Goal: Communication & Community: Participate in discussion

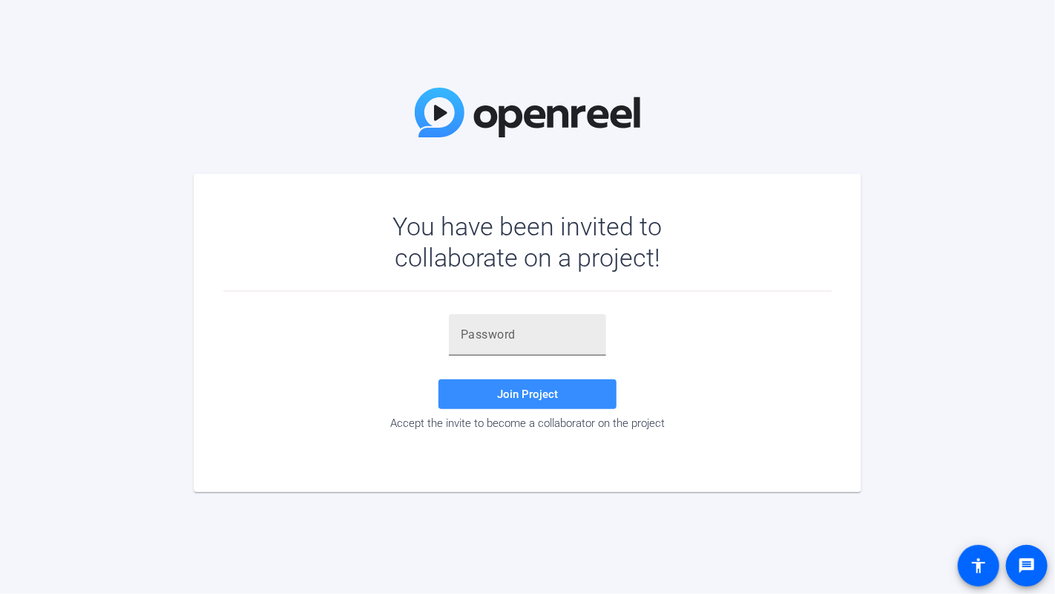
click at [533, 338] on input "text" at bounding box center [528, 335] width 134 height 18
paste input "K]YUWD"
type input "K]YUWD"
click at [528, 389] on span "Join Project" at bounding box center [527, 393] width 61 height 13
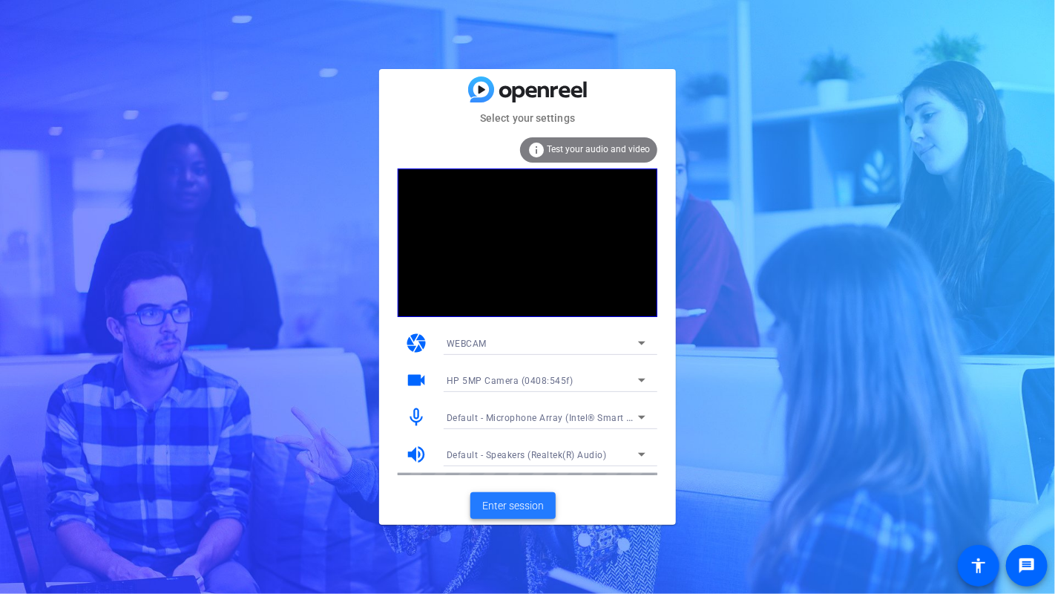
click at [529, 502] on span "Enter session" at bounding box center [513, 506] width 62 height 16
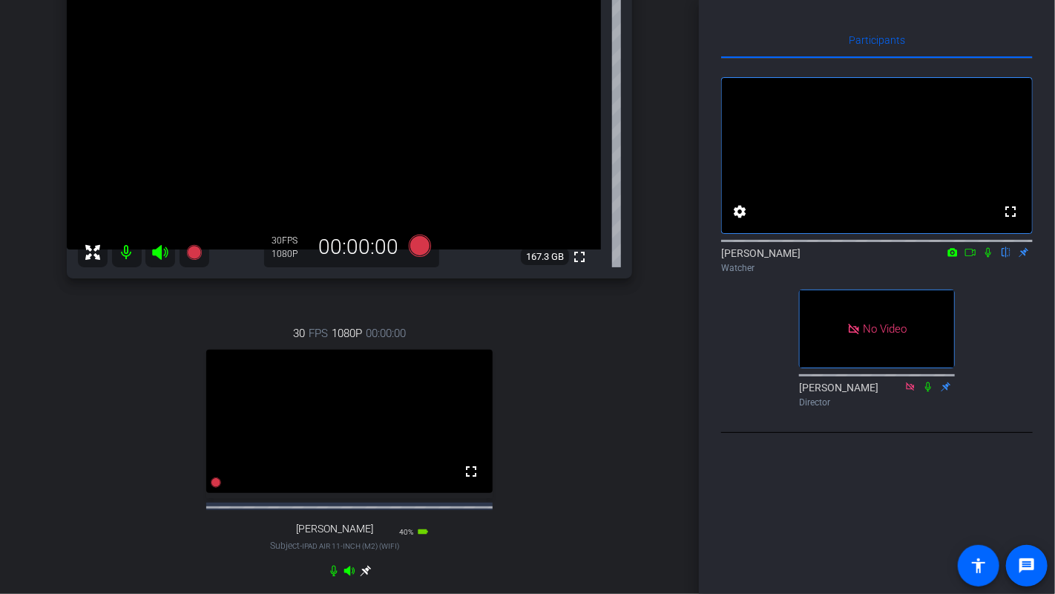
scroll to position [185, 0]
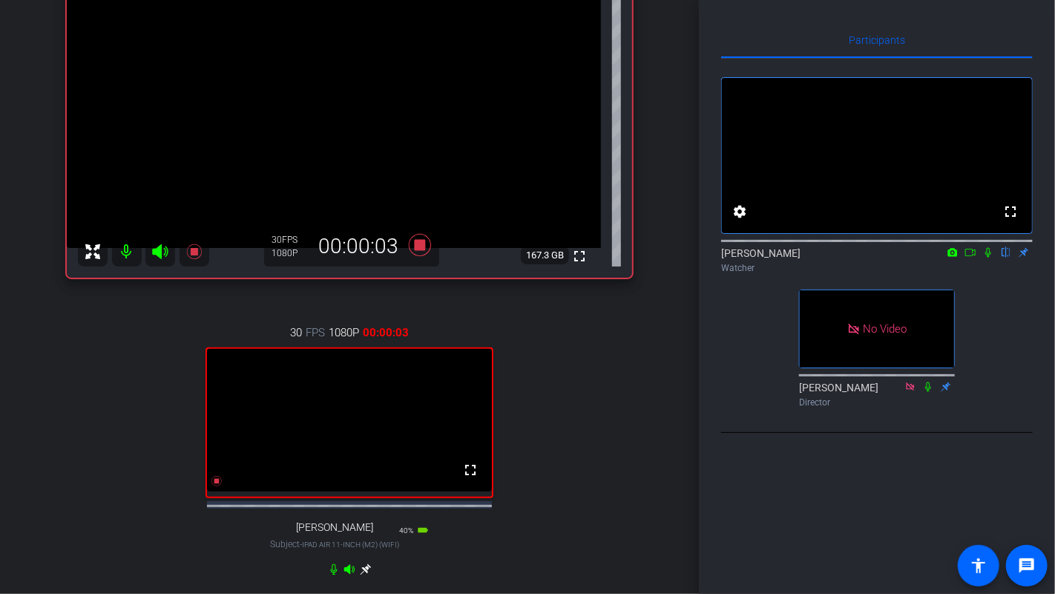
click at [988, 257] on icon at bounding box center [988, 252] width 12 height 10
click at [974, 257] on icon at bounding box center [970, 252] width 12 height 10
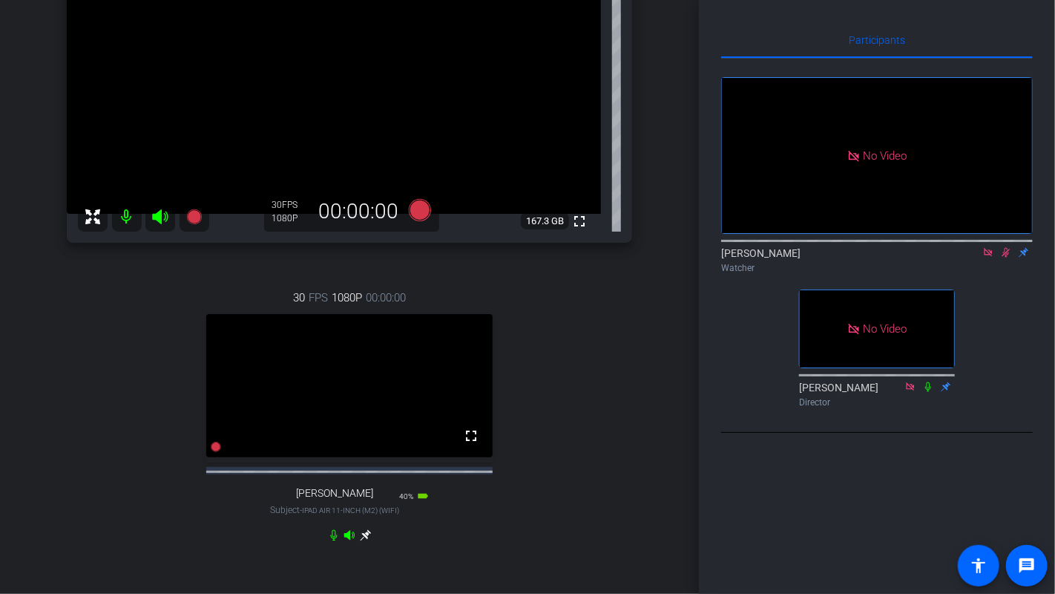
scroll to position [219, 0]
click at [1007, 257] on icon at bounding box center [1006, 253] width 8 height 10
click at [993, 257] on icon at bounding box center [988, 252] width 12 height 10
click at [987, 257] on icon at bounding box center [988, 253] width 6 height 10
click at [987, 257] on icon at bounding box center [988, 253] width 8 height 10
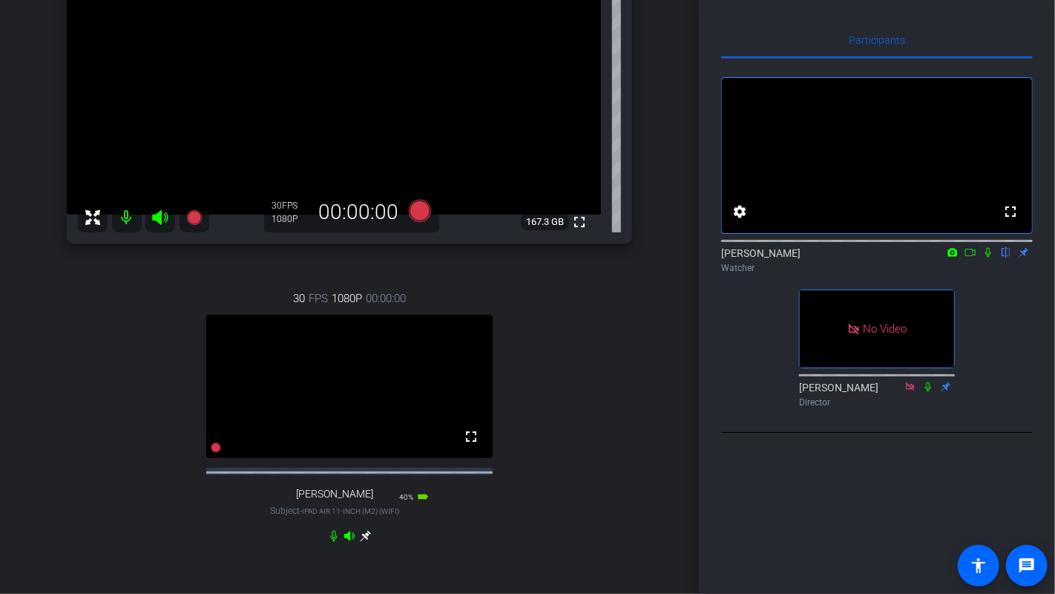
click at [988, 257] on icon at bounding box center [988, 252] width 12 height 10
click at [790, 570] on div "Participants fullscreen settings [PERSON_NAME] flip Watcher No Video [PERSON_NA…" at bounding box center [877, 297] width 356 height 594
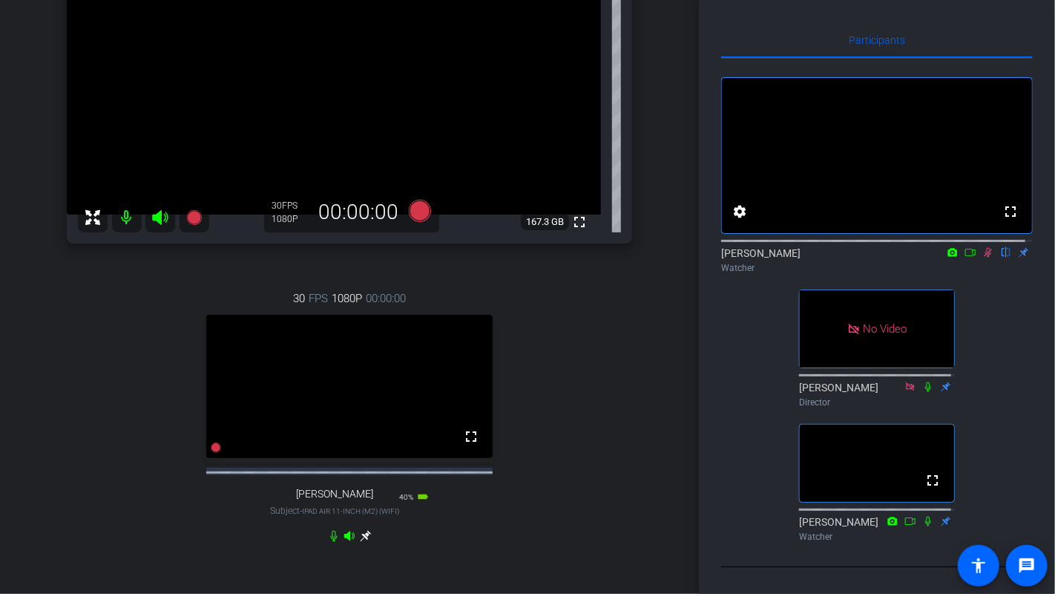
click at [988, 259] on mat-icon at bounding box center [988, 252] width 18 height 13
click at [70, 472] on div "30 FPS 1080P 00:00:00 fullscreen [PERSON_NAME] Subject - iPad Air 11-inch (M2) …" at bounding box center [349, 416] width 565 height 300
click at [982, 257] on icon at bounding box center [988, 252] width 12 height 10
click at [964, 257] on icon at bounding box center [970, 252] width 12 height 10
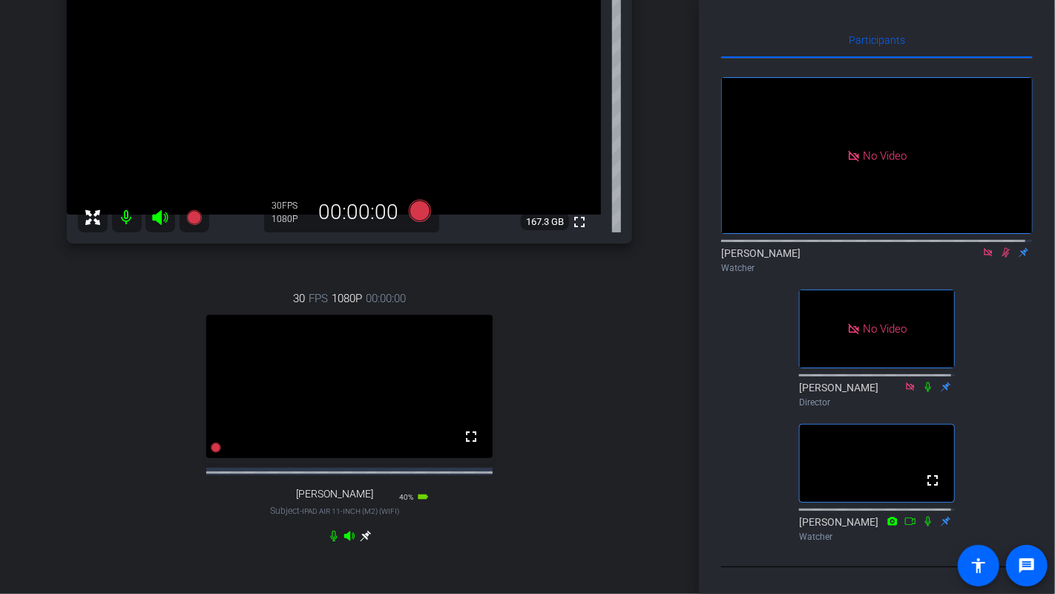
click at [214, 529] on div "30 FPS 1080P 00:00:00 fullscreen [PERSON_NAME] Subject - iPad Air 11-inch (M2) …" at bounding box center [349, 416] width 565 height 300
click at [1000, 247] on icon at bounding box center [1006, 252] width 12 height 10
click at [106, 342] on div "30 FPS 1080P 00:00:00 fullscreen [PERSON_NAME] Subject - iPad Air 11-inch (M2) …" at bounding box center [349, 416] width 565 height 300
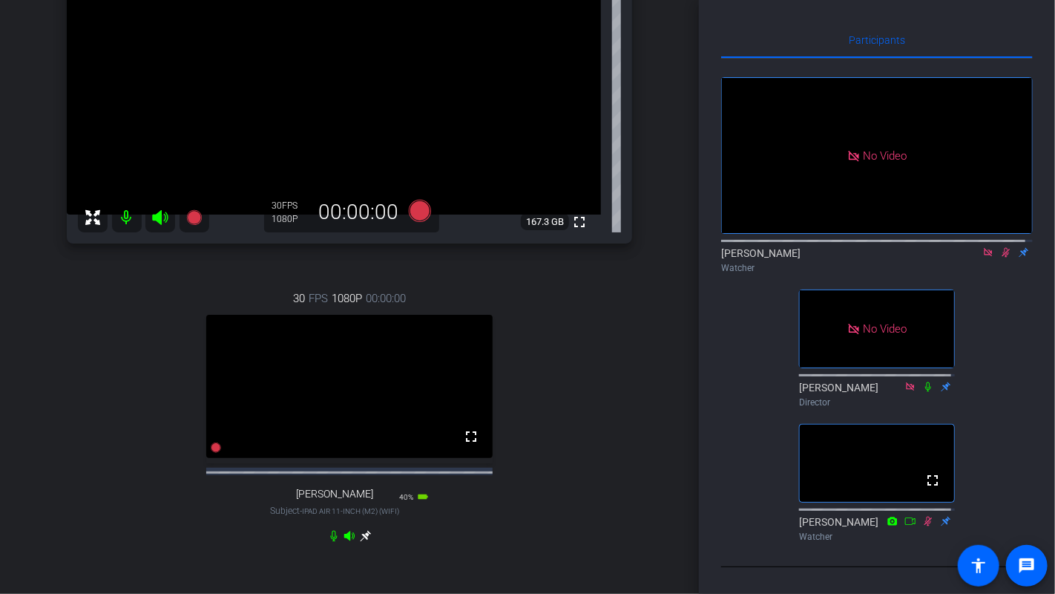
click at [131, 455] on div "30 FPS 1080P 00:00:00 fullscreen [PERSON_NAME] Subject - iPad Air 11-inch (M2) …" at bounding box center [349, 416] width 565 height 300
click at [87, 473] on div "30 FPS 1080P 00:00:00 fullscreen [PERSON_NAME] Subject - iPad Air 11-inch (M2) …" at bounding box center [349, 416] width 565 height 300
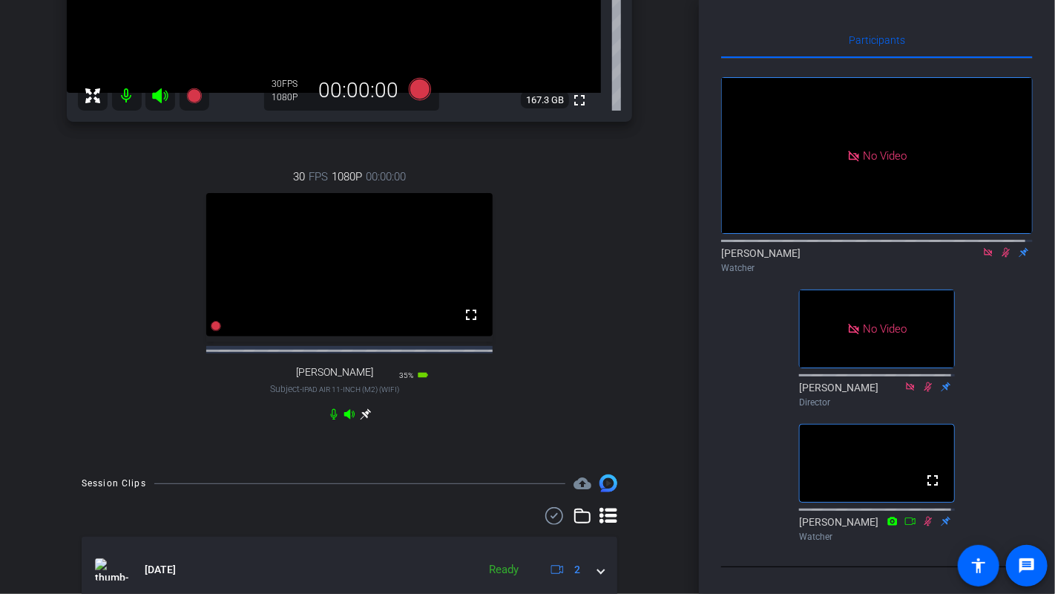
scroll to position [252, 0]
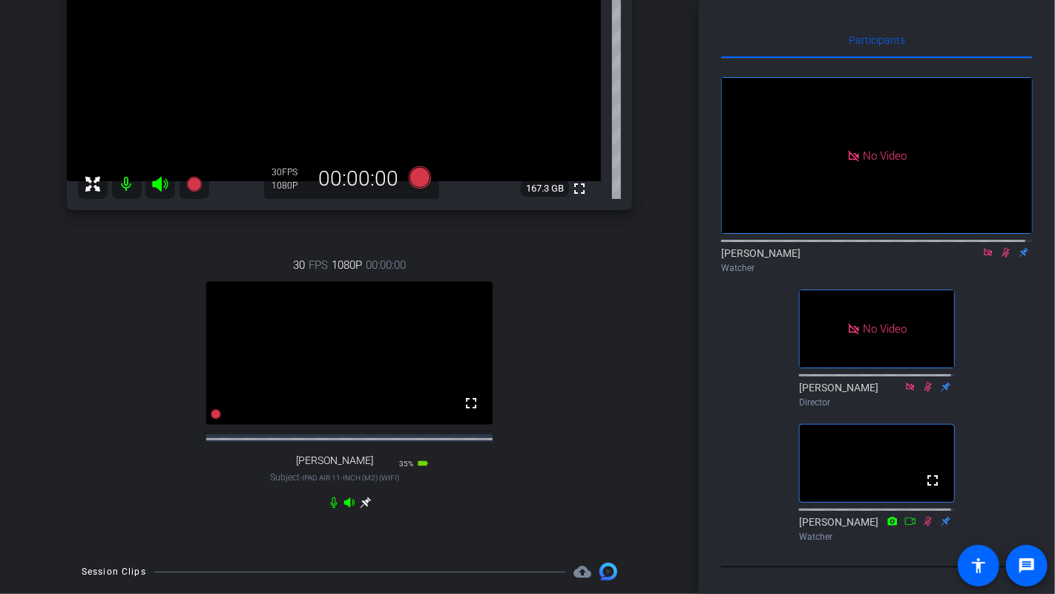
click at [142, 293] on div "30 FPS 1080P 00:00:00 fullscreen [PERSON_NAME] Subject - iPad Air 11-inch (M2) …" at bounding box center [349, 382] width 565 height 300
click at [78, 370] on div "30 FPS 1080P 00:00:00 fullscreen [PERSON_NAME] Subject - iPad Air 11-inch (M2) …" at bounding box center [349, 382] width 565 height 300
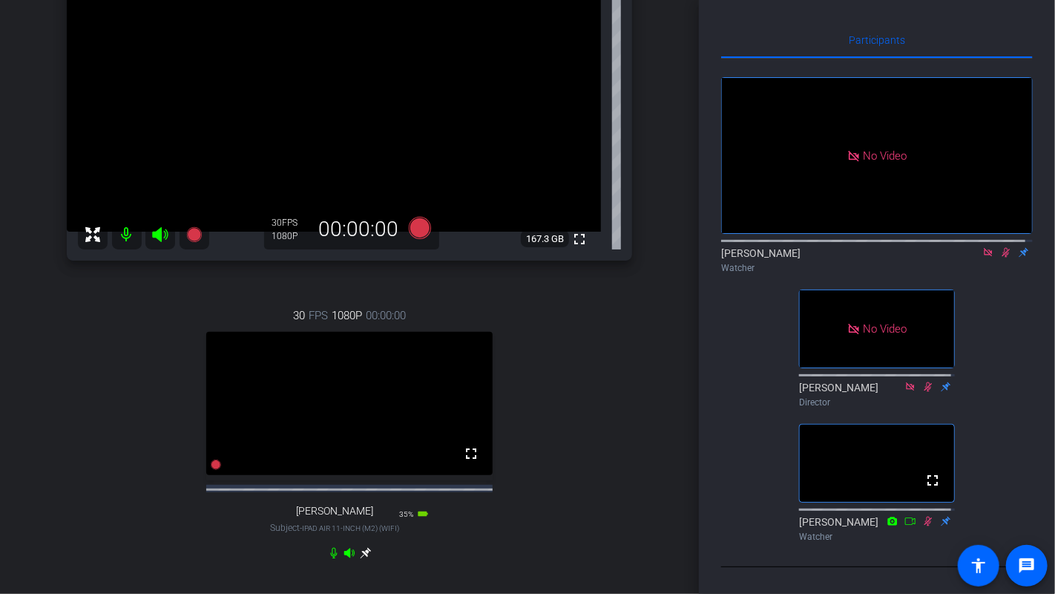
scroll to position [201, 0]
click at [55, 422] on div "[PERSON_NAME] iPhone 15 Pro info ROOM ID: 571857850 55% battery_std fullscreen …" at bounding box center [349, 257] width 625 height 684
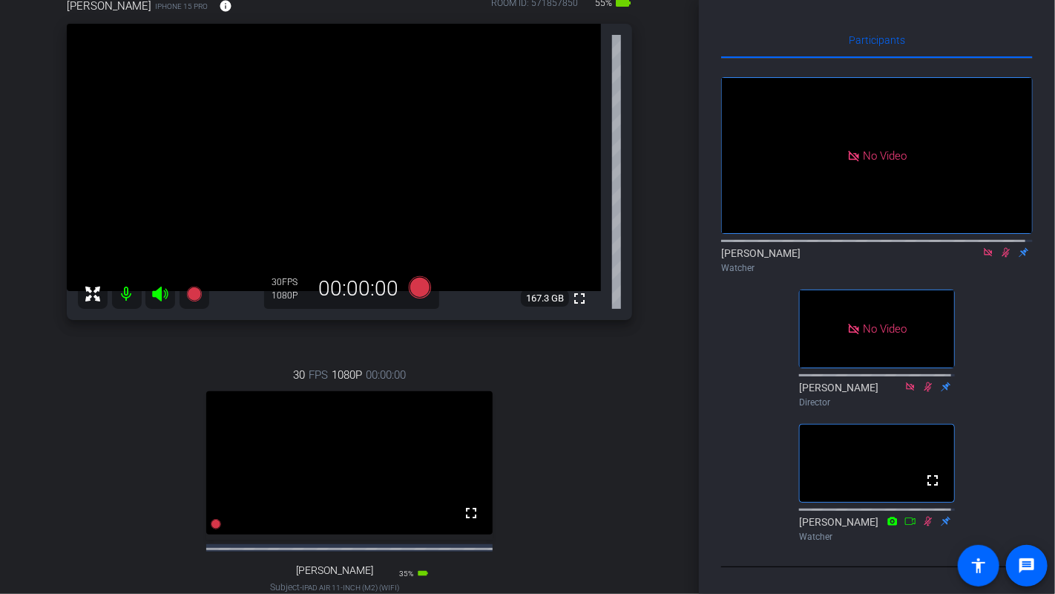
scroll to position [90, 0]
click at [152, 395] on div "30 FPS 1080P 00:00:00 fullscreen [PERSON_NAME] Subject - iPad Air 11-inch (M2) …" at bounding box center [349, 492] width 565 height 300
click at [117, 451] on div "30 FPS 1080P 00:00:00 fullscreen [PERSON_NAME] Subject - iPad Air 11-inch (M2) …" at bounding box center [349, 492] width 565 height 300
click at [99, 422] on div "30 FPS 1080P 00:00:00 fullscreen [PERSON_NAME] Subject - iPad Air 11-inch (M2) …" at bounding box center [349, 492] width 565 height 300
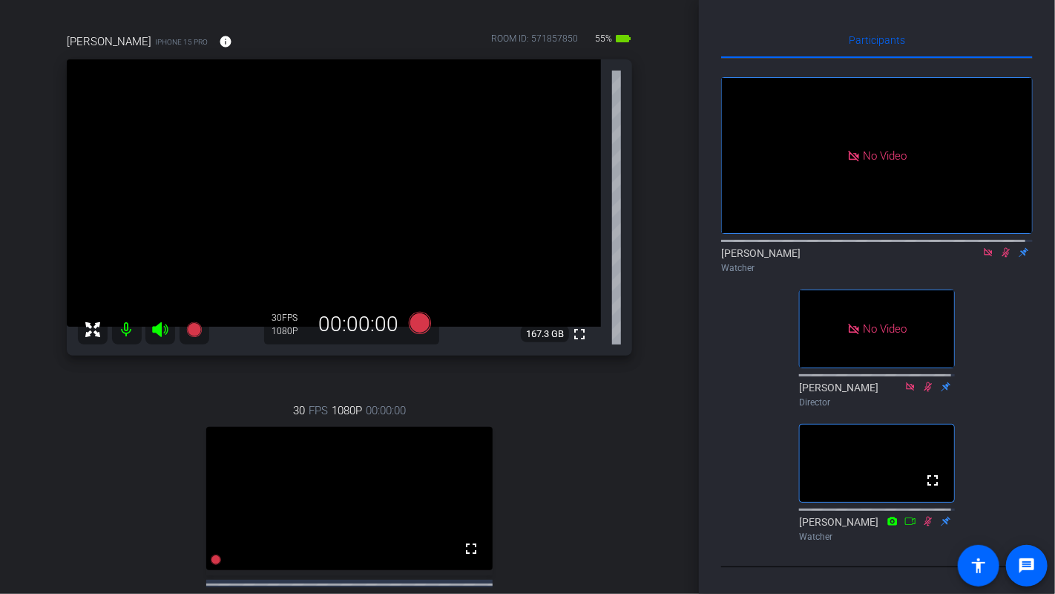
scroll to position [106, 0]
click at [91, 444] on div "30 FPS 1080P 00:00:00 fullscreen [PERSON_NAME] Subject - iPad Air 11-inch (M2) …" at bounding box center [349, 528] width 565 height 300
click at [121, 486] on div "30 FPS 1080P 00:00:00 fullscreen [PERSON_NAME] Subject - iPad Air 11-inch (M2) …" at bounding box center [349, 528] width 565 height 300
click at [116, 465] on div "30 FPS 1080P 00:00:00 fullscreen [PERSON_NAME] Subject - iPad Air 11-inch (M2) …" at bounding box center [349, 528] width 565 height 300
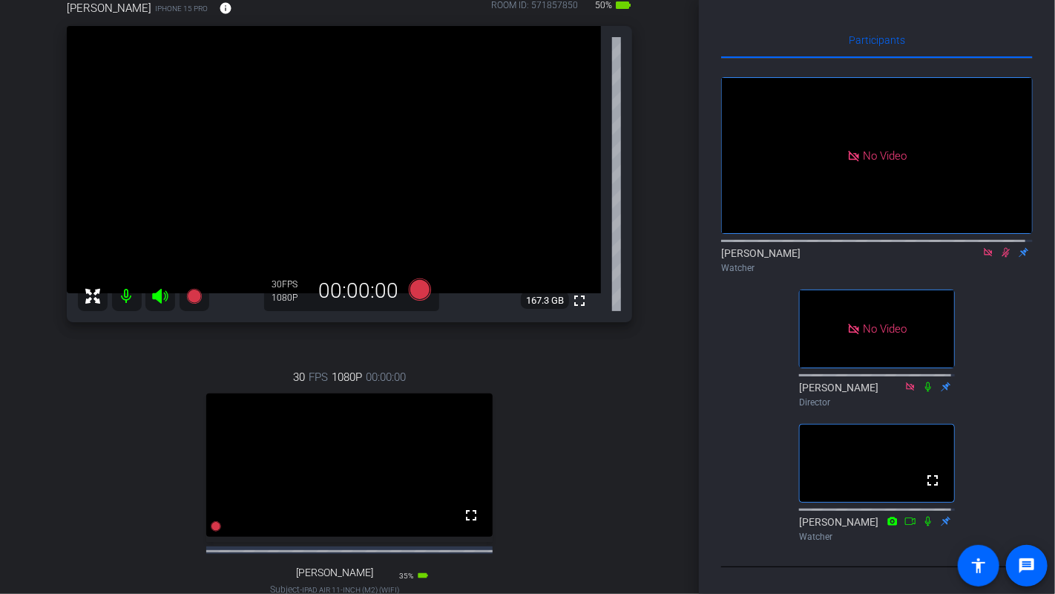
scroll to position [142, 0]
click at [999, 246] on mat-icon at bounding box center [1006, 252] width 18 height 13
click at [983, 247] on icon at bounding box center [988, 252] width 12 height 10
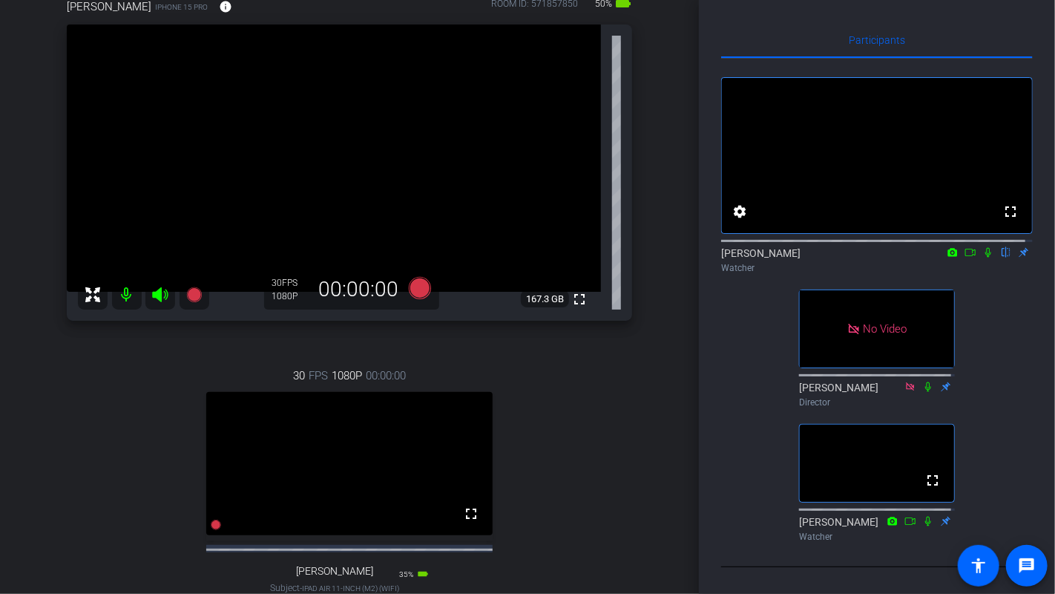
click at [103, 443] on div "30 FPS 1080P 00:00:00 fullscreen [PERSON_NAME] Subject - iPad Air 11-inch (M2) …" at bounding box center [349, 493] width 565 height 300
click at [102, 395] on div "30 FPS 1080P 00:00:00 fullscreen [PERSON_NAME] Subject - iPad Air 11-inch (M2) …" at bounding box center [349, 493] width 565 height 300
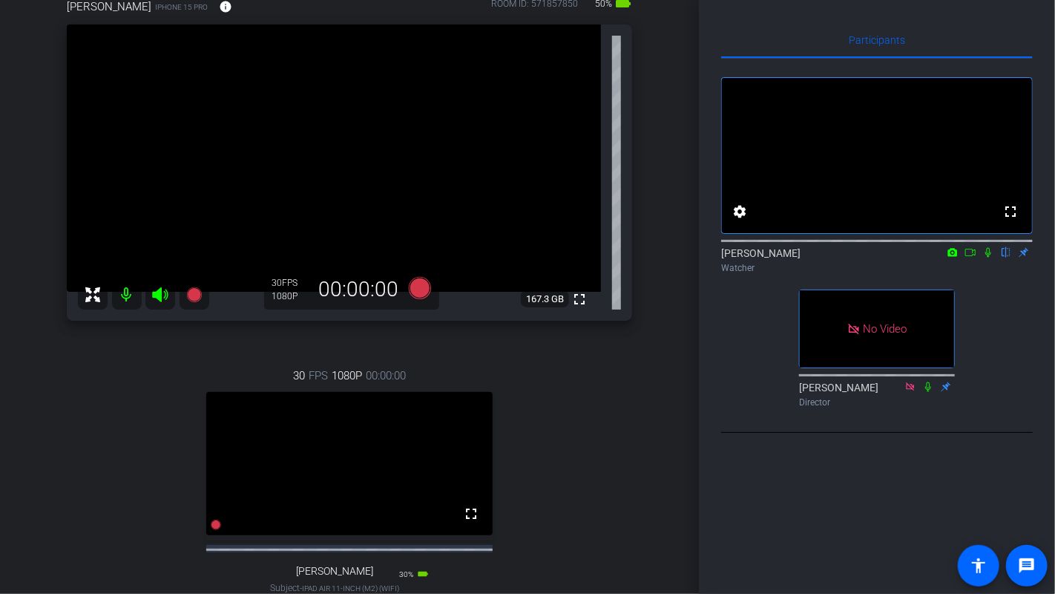
scroll to position [0, 0]
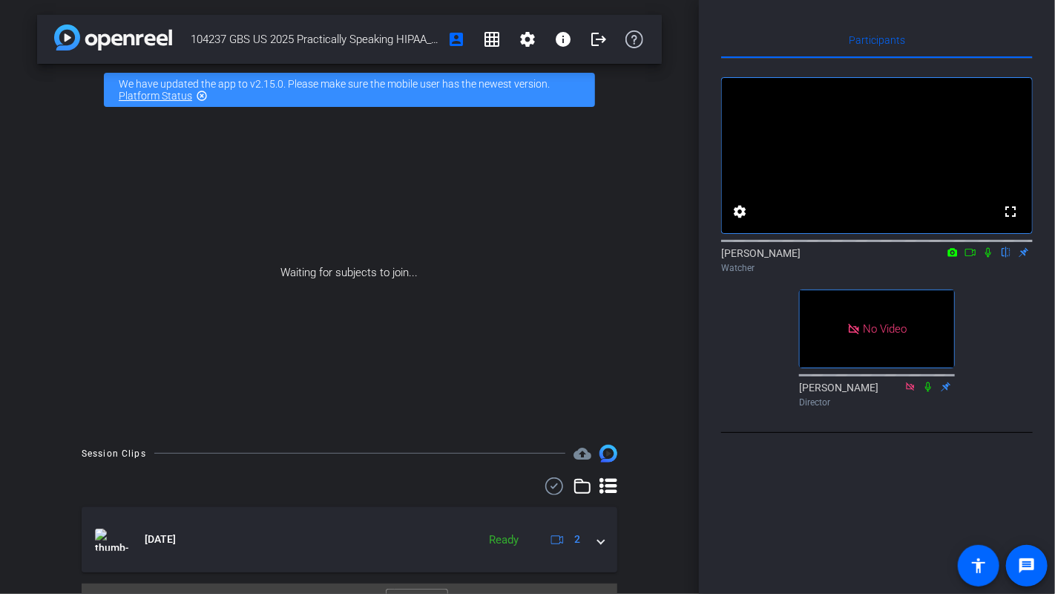
click at [141, 255] on div "Waiting for subjects to join..." at bounding box center [349, 273] width 625 height 314
click at [107, 269] on div "Waiting for subjects to join..." at bounding box center [349, 273] width 625 height 314
click at [131, 354] on div "Waiting for subjects to join..." at bounding box center [349, 273] width 625 height 314
